Goal: Task Accomplishment & Management: Manage account settings

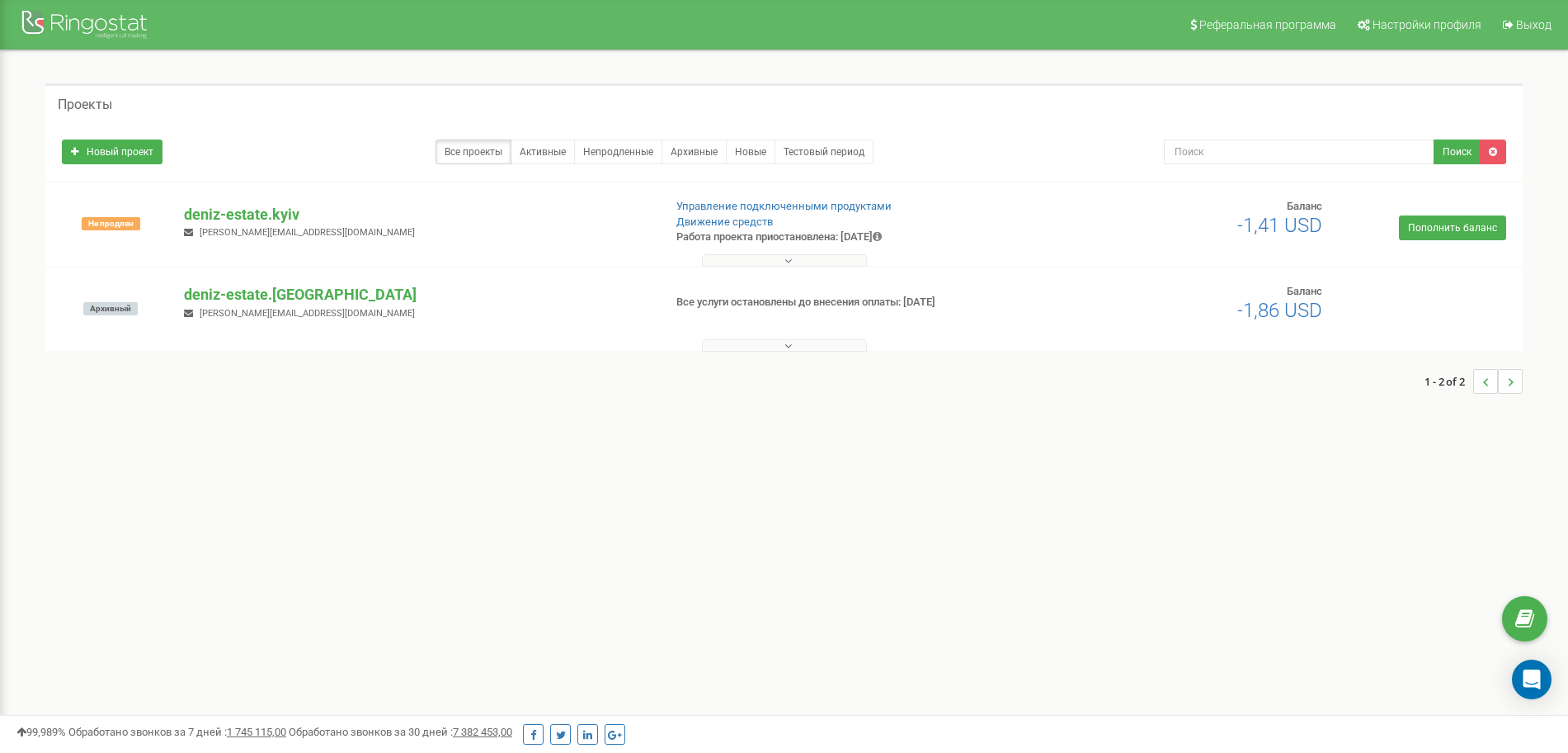
click at [231, 450] on div "Реферальная программа Настройки профиля Выход Проекты Новый проект Все проекты …" at bounding box center [784, 495] width 1568 height 990
click at [1369, 580] on div "Реферальная программа Настройки профиля Выход Проекты Новый проект Все проекты …" at bounding box center [784, 495] width 1568 height 990
click at [1478, 227] on link "Пополнить баланс" at bounding box center [1453, 227] width 107 height 25
click at [1437, 236] on link "Пополнить баланс" at bounding box center [1453, 227] width 107 height 25
